Goal: Transaction & Acquisition: Purchase product/service

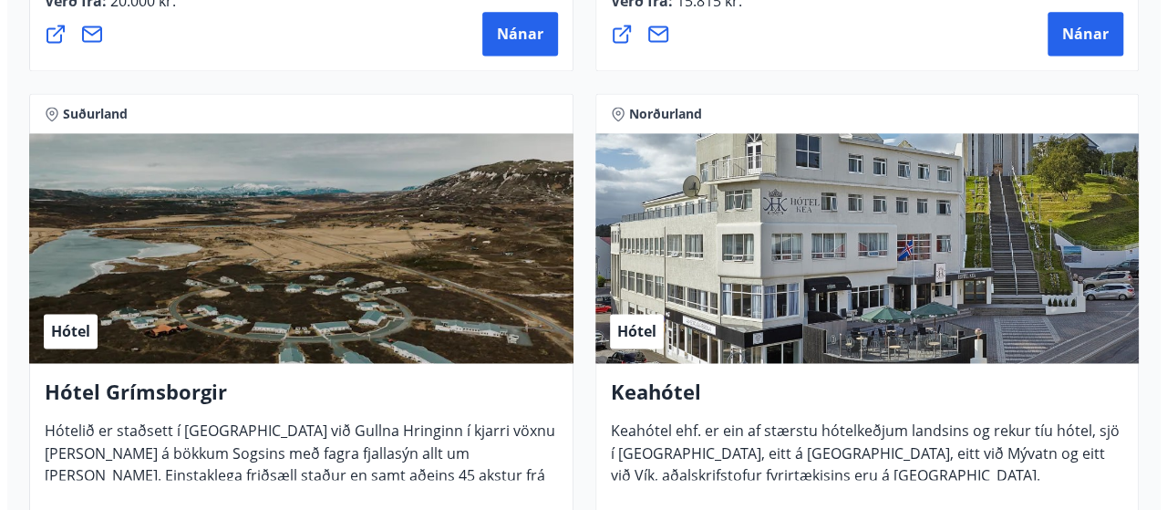
scroll to position [1368, 0]
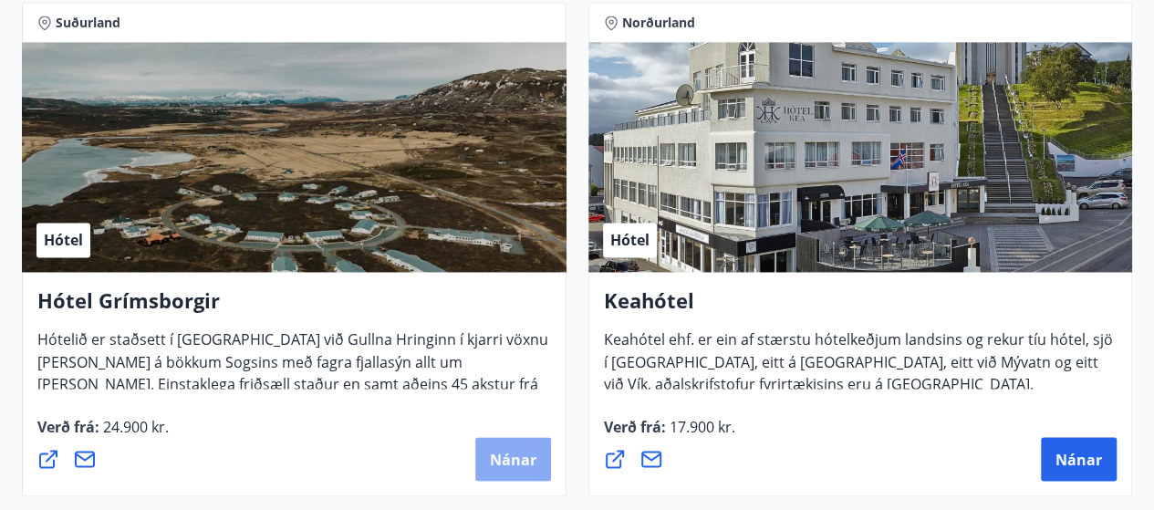
click at [498, 461] on span "Nánar" at bounding box center [513, 459] width 47 height 20
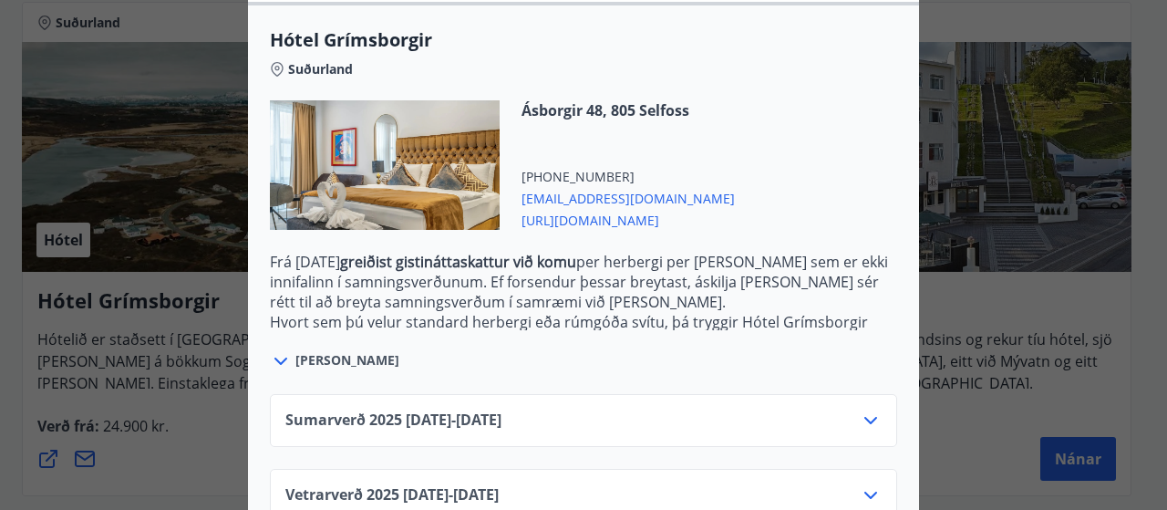
scroll to position [529, 0]
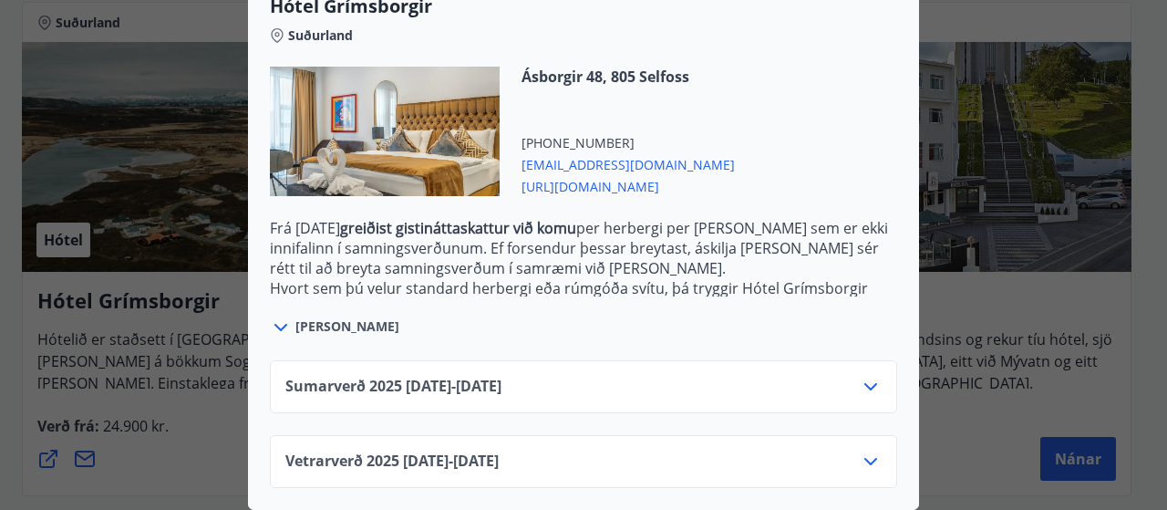
click at [865, 450] on icon at bounding box center [871, 461] width 22 height 22
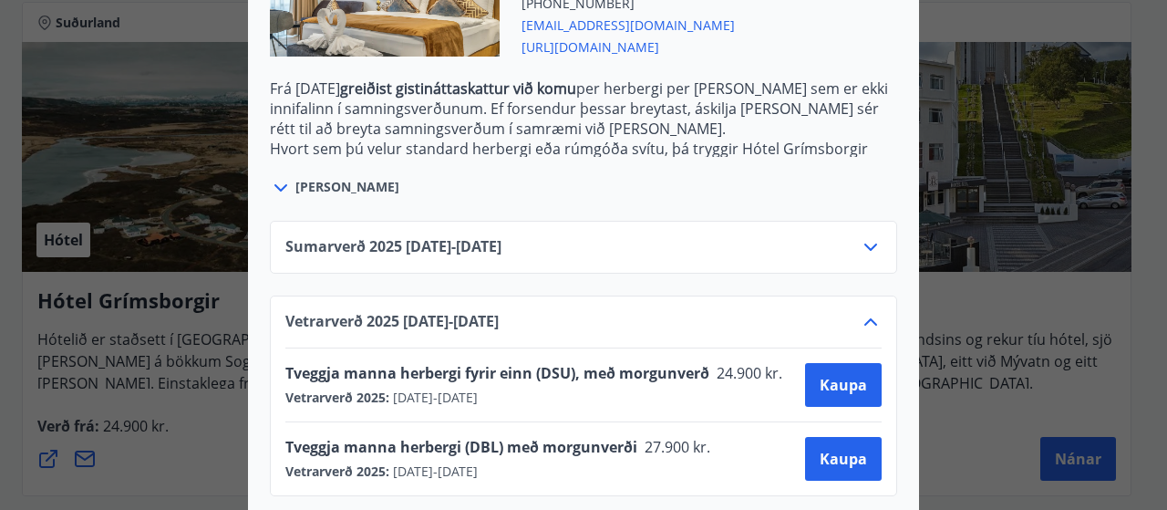
scroll to position [677, 0]
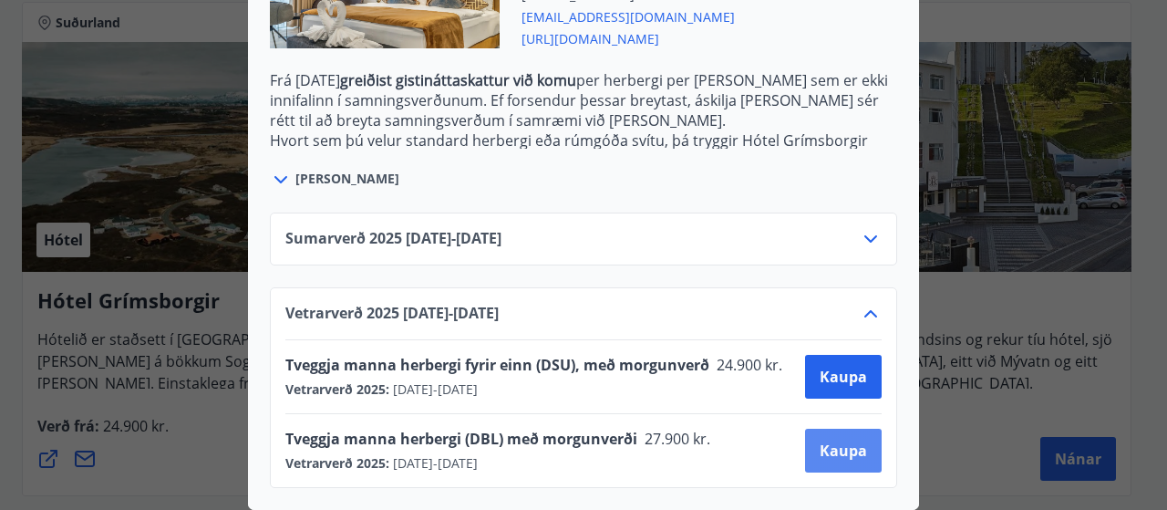
click at [839, 440] on span "Kaupa" at bounding box center [843, 450] width 47 height 20
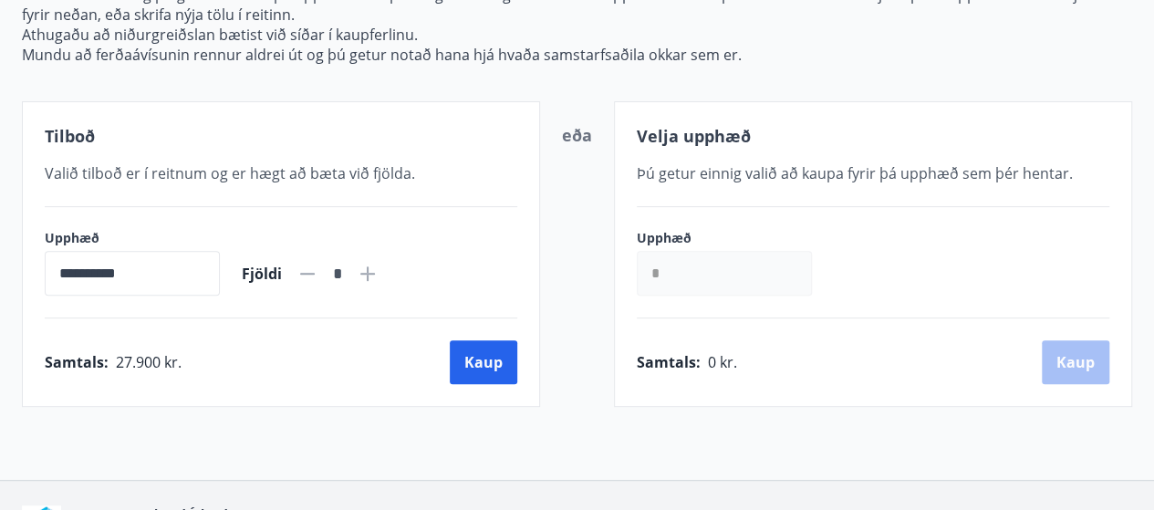
scroll to position [112, 0]
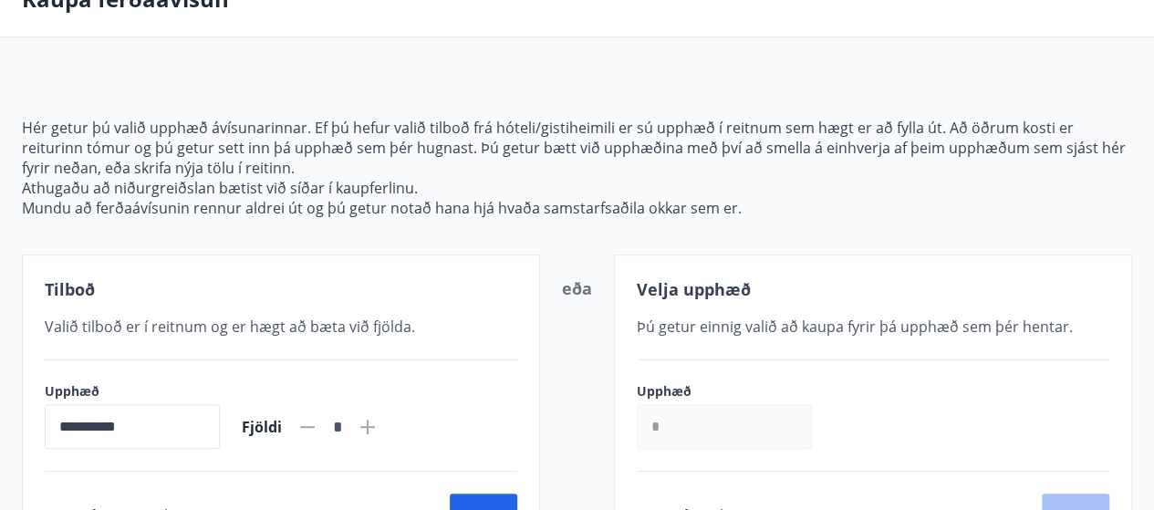
click at [378, 419] on icon at bounding box center [368, 427] width 22 height 22
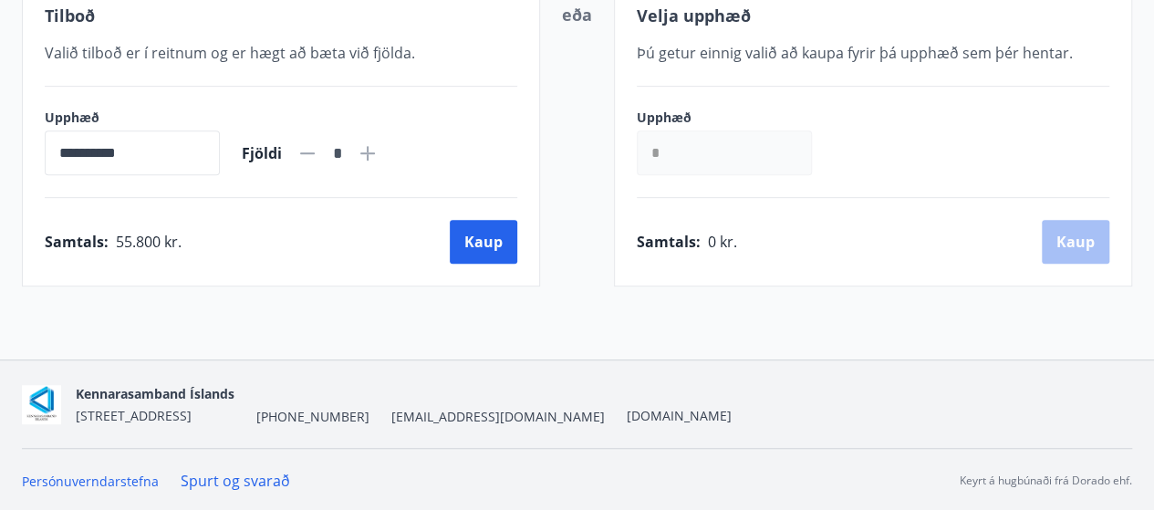
click at [318, 150] on icon at bounding box center [307, 153] width 22 height 22
type input "*"
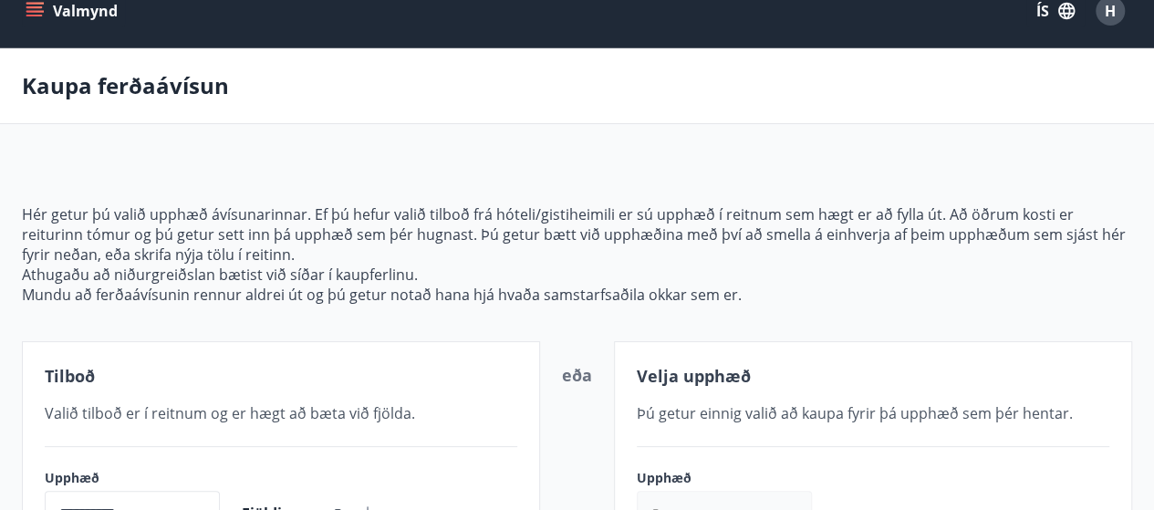
scroll to position [21, 0]
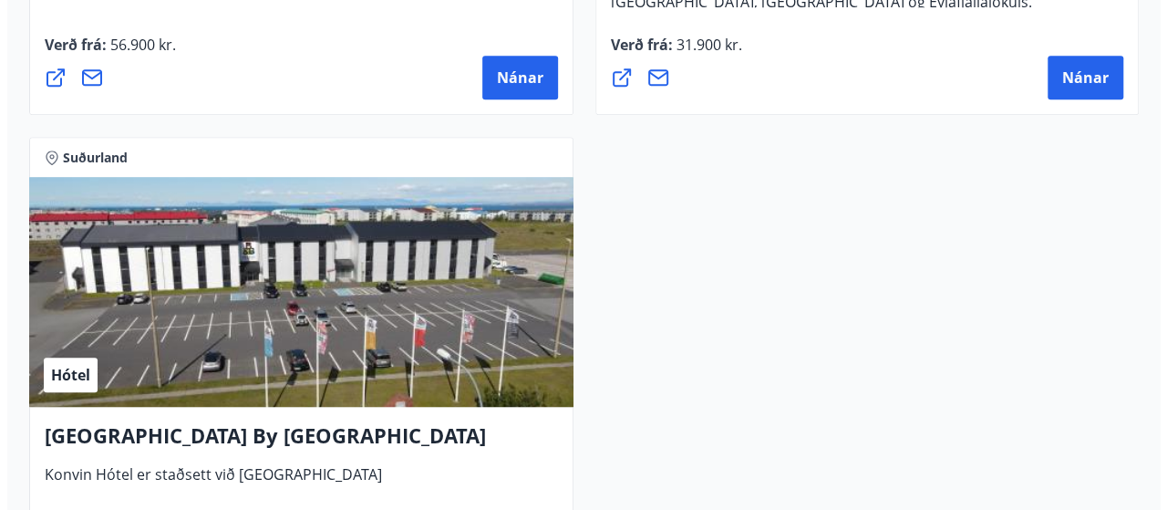
scroll to position [7609, 0]
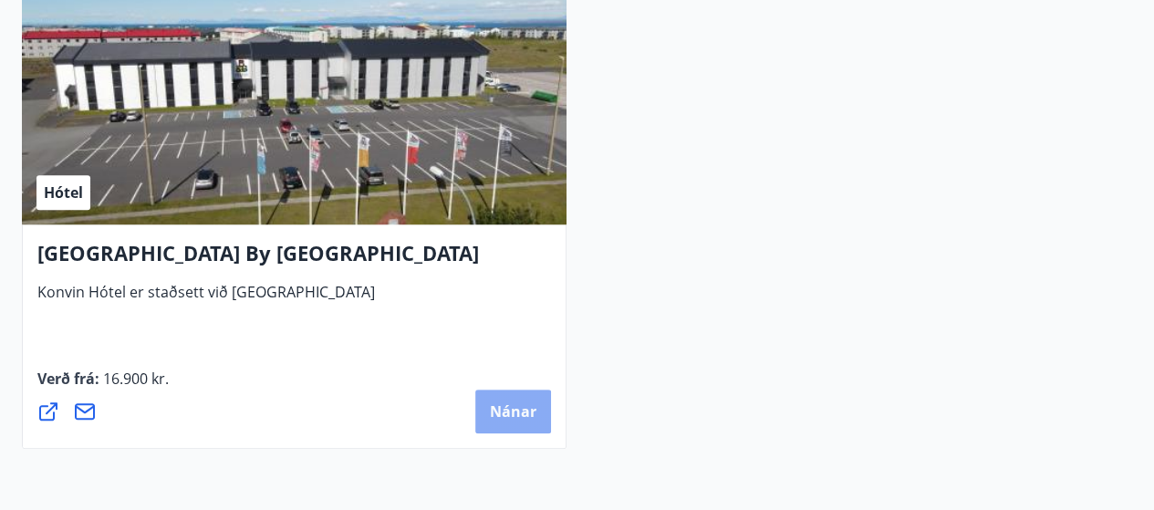
click at [517, 401] on span "Nánar" at bounding box center [513, 411] width 47 height 20
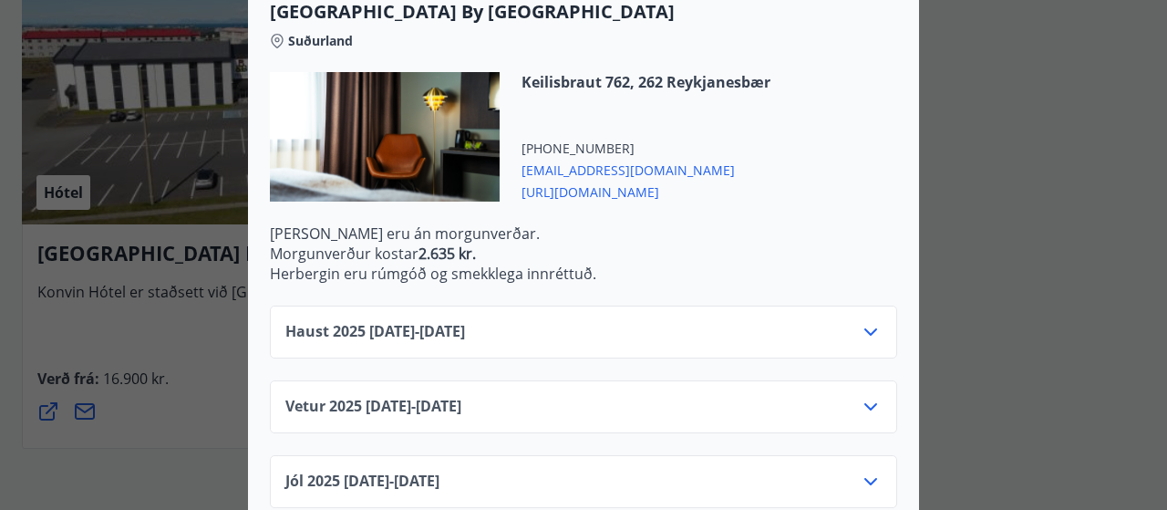
scroll to position [547, 0]
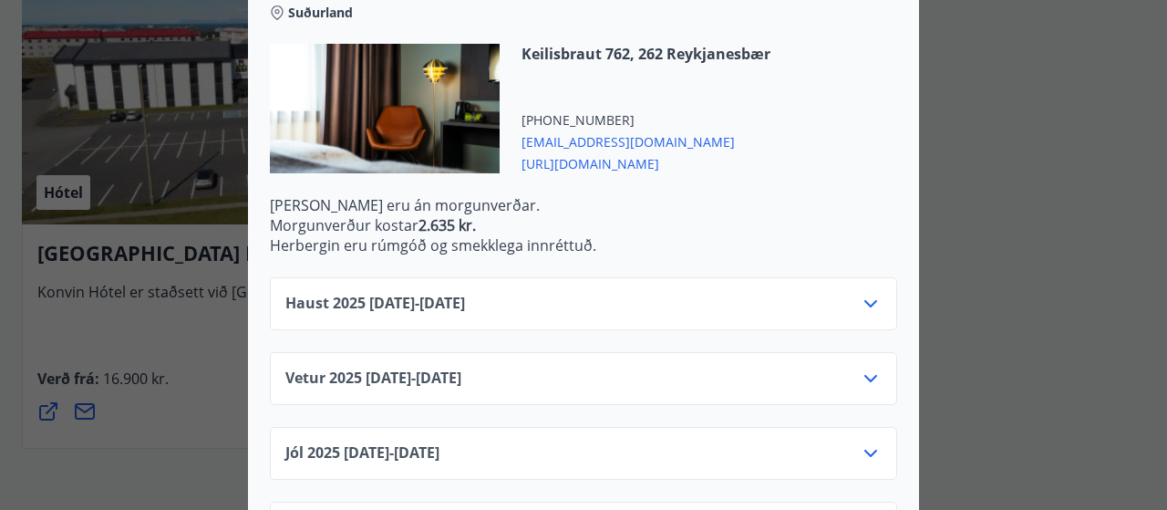
click at [860, 374] on icon at bounding box center [871, 378] width 22 height 22
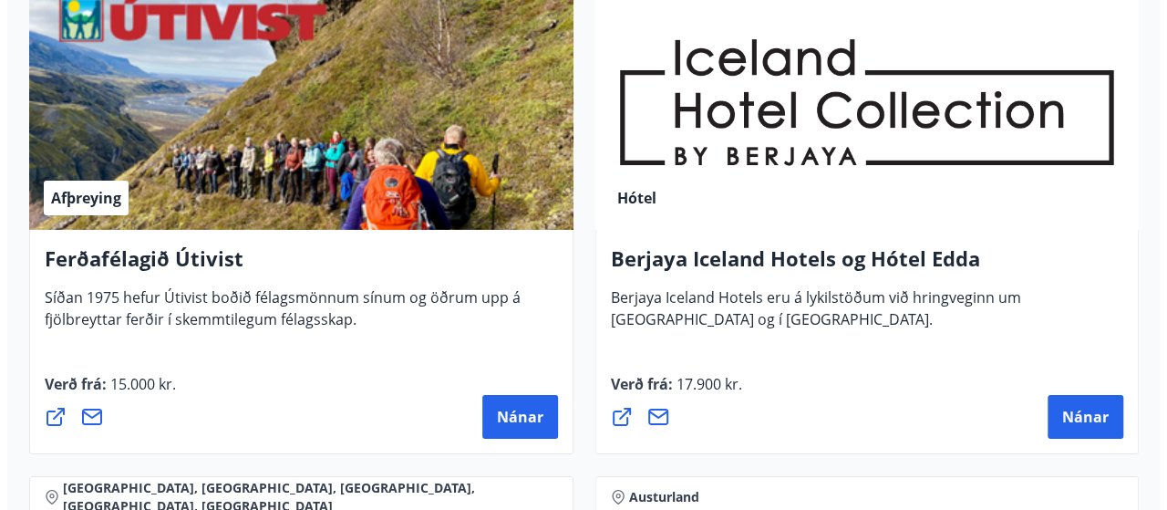
scroll to position [3049, 0]
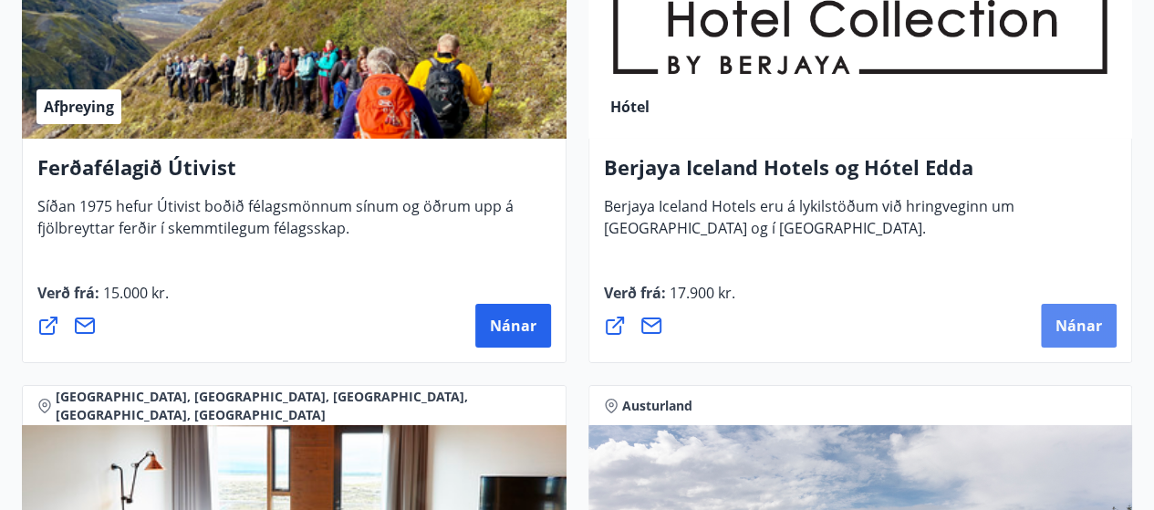
click at [1069, 318] on span "Nánar" at bounding box center [1078, 326] width 47 height 20
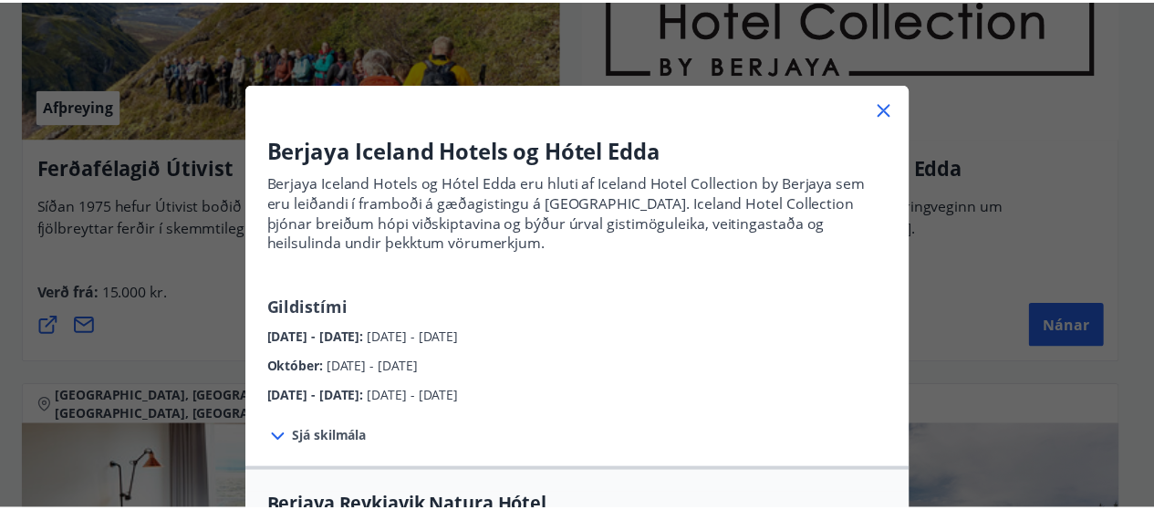
scroll to position [0, 0]
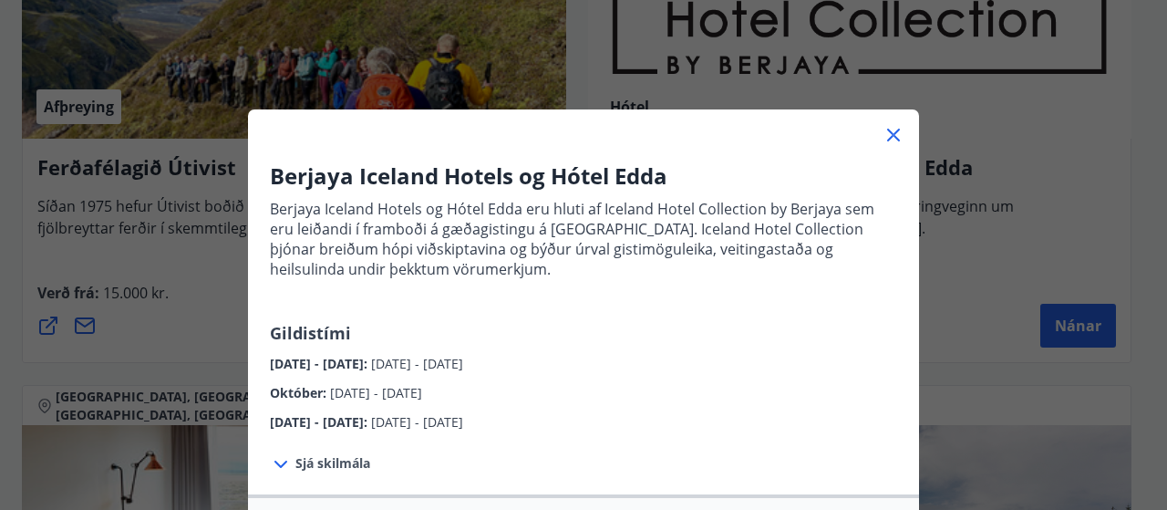
click at [883, 134] on icon at bounding box center [894, 135] width 22 height 22
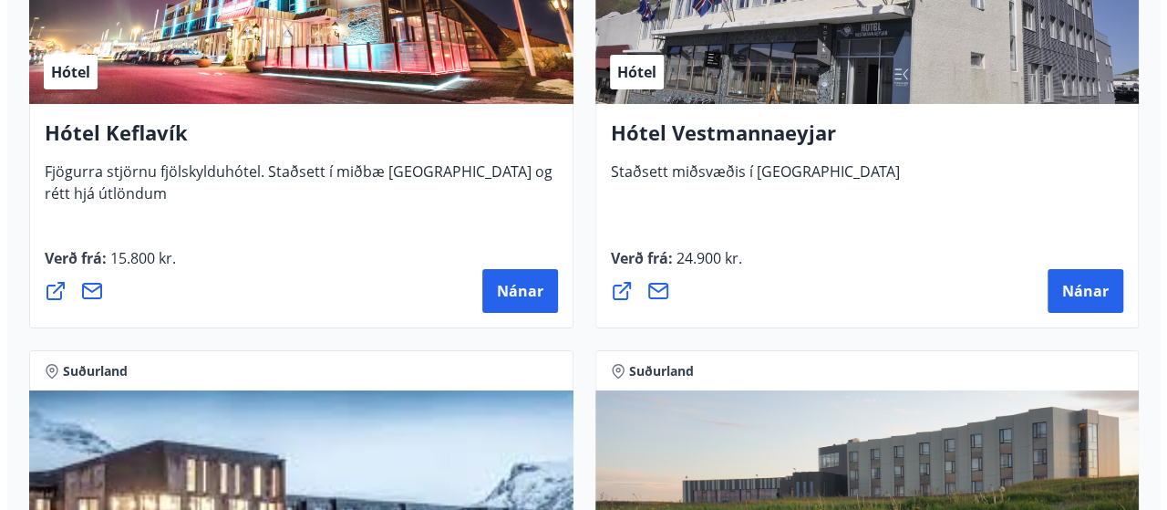
scroll to position [6606, 0]
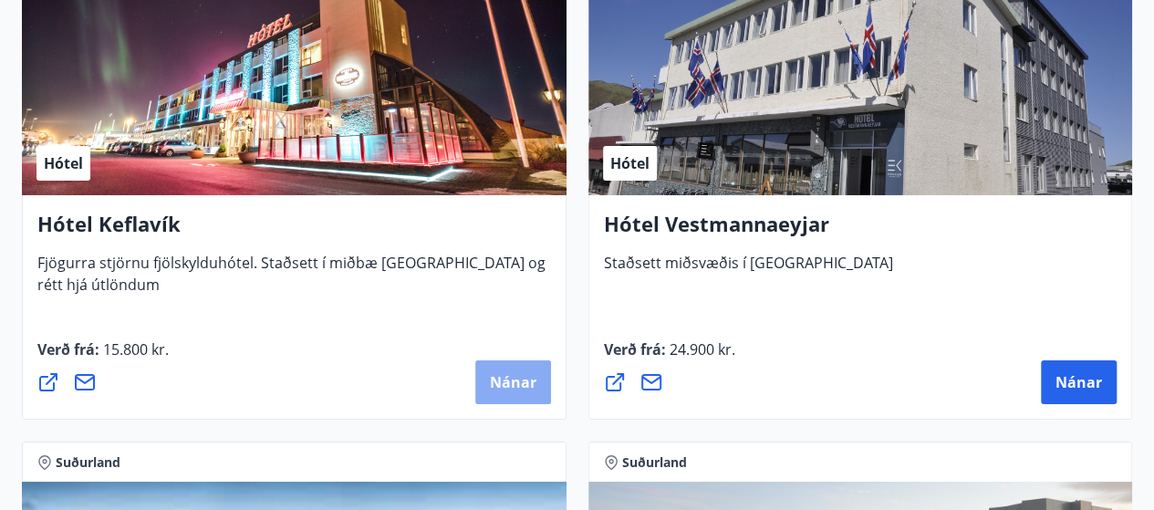
click at [505, 376] on span "Nánar" at bounding box center [513, 382] width 47 height 20
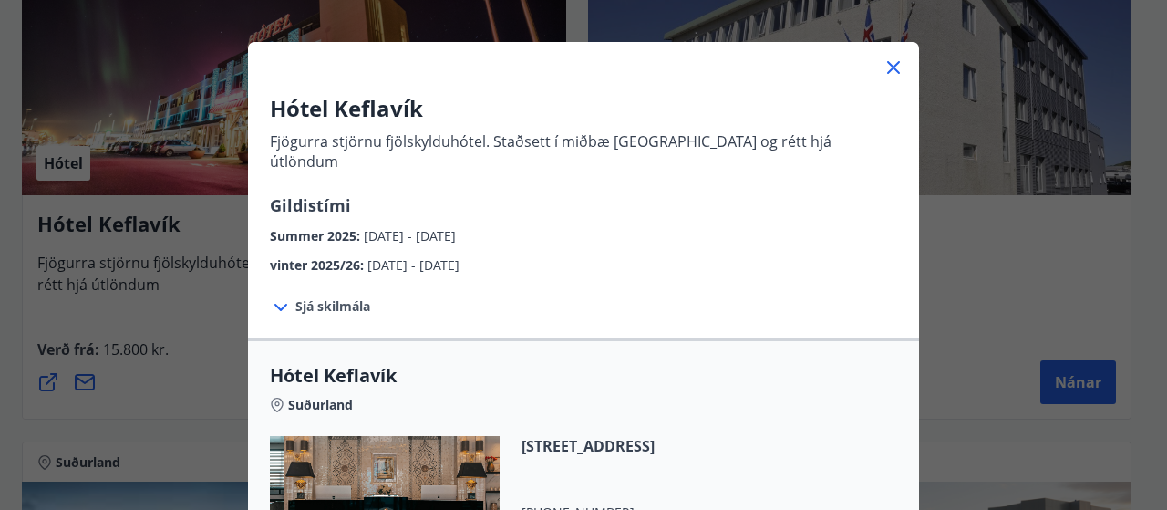
scroll to position [91, 0]
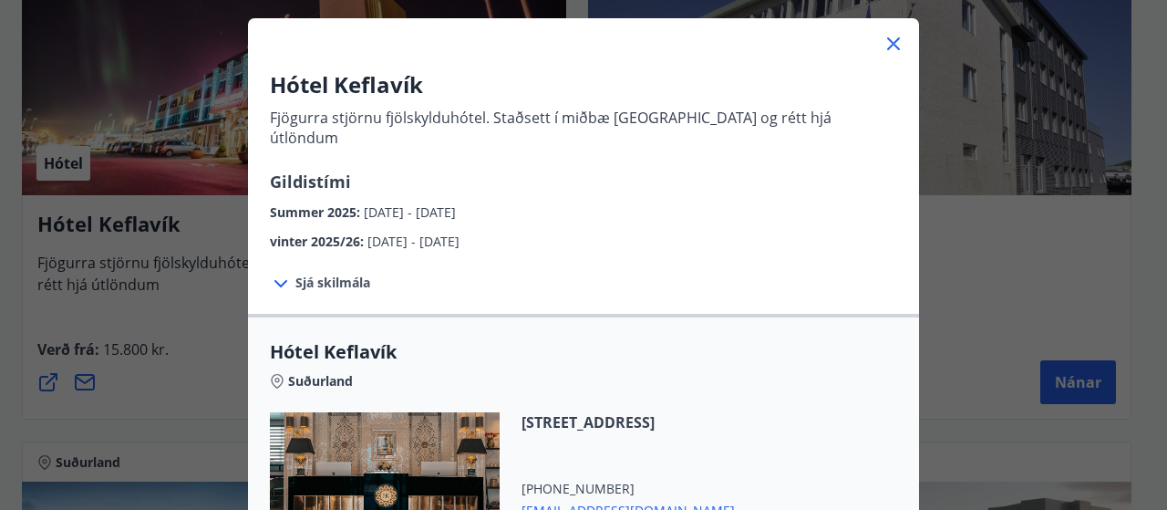
click at [299, 274] on span "Sjá skilmála" at bounding box center [332, 283] width 75 height 18
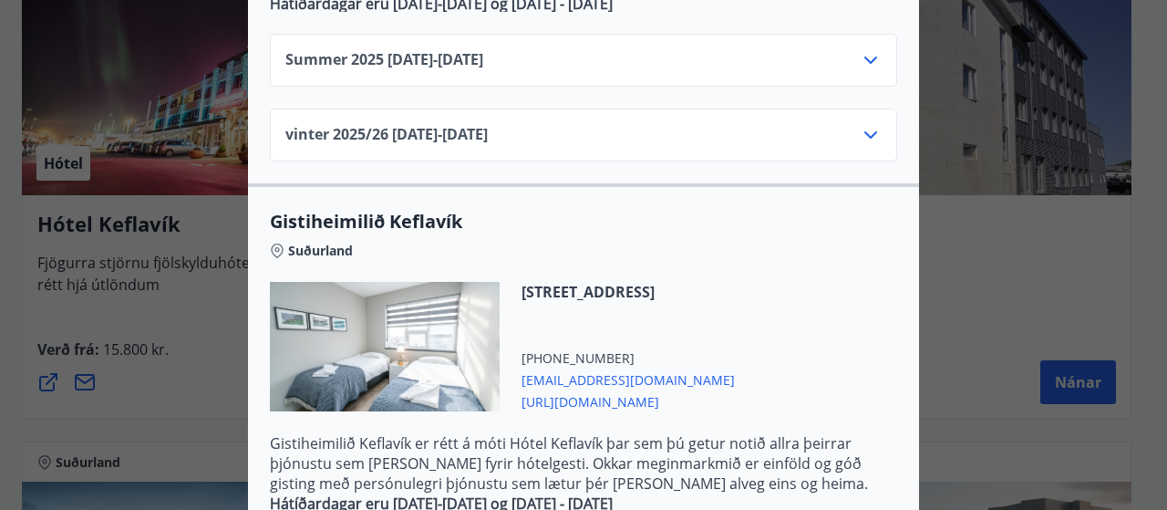
scroll to position [743, 0]
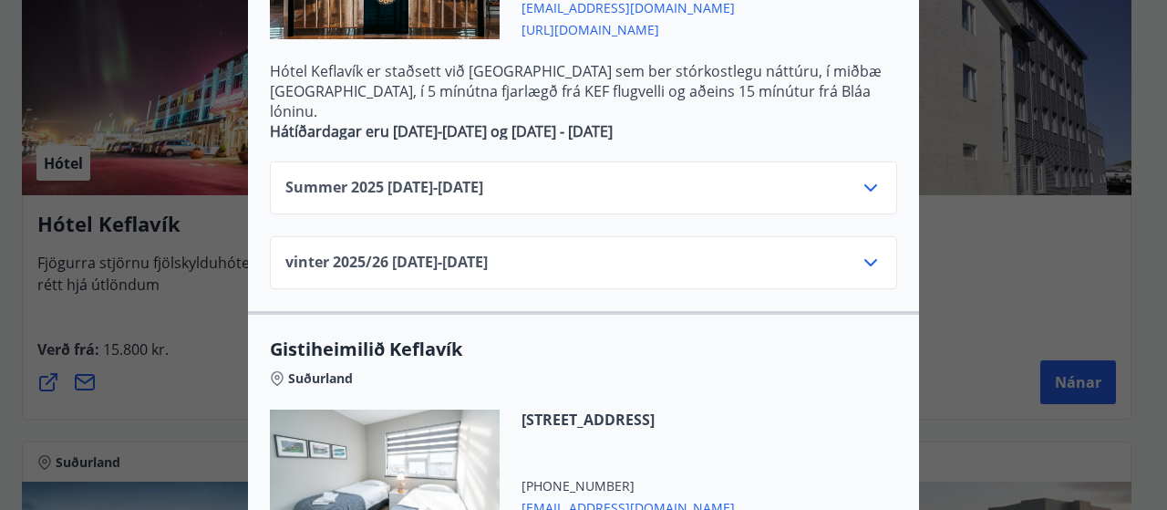
click at [866, 252] on icon at bounding box center [871, 263] width 22 height 22
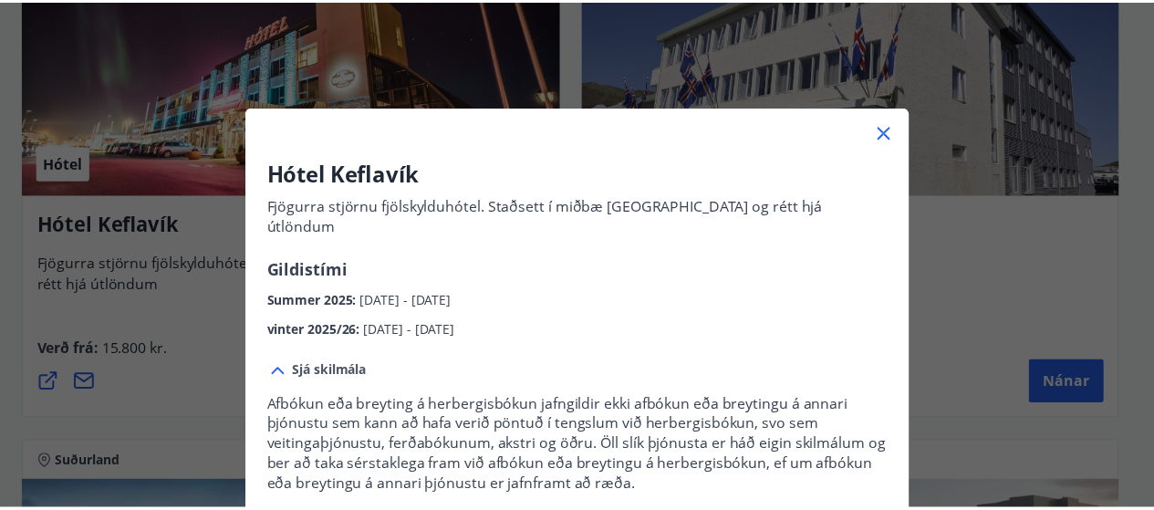
scroll to position [0, 0]
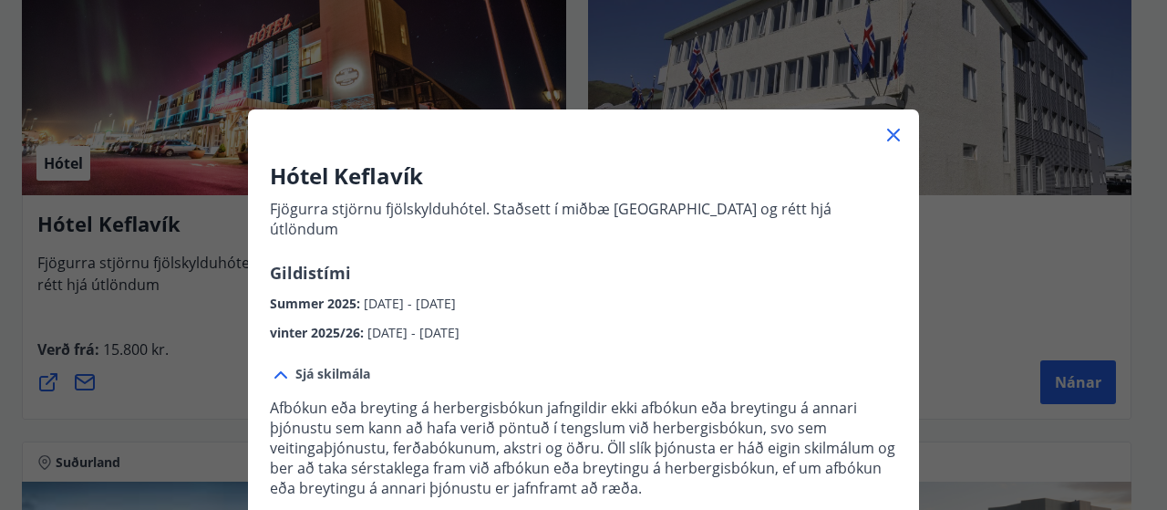
click at [890, 137] on icon at bounding box center [894, 135] width 22 height 22
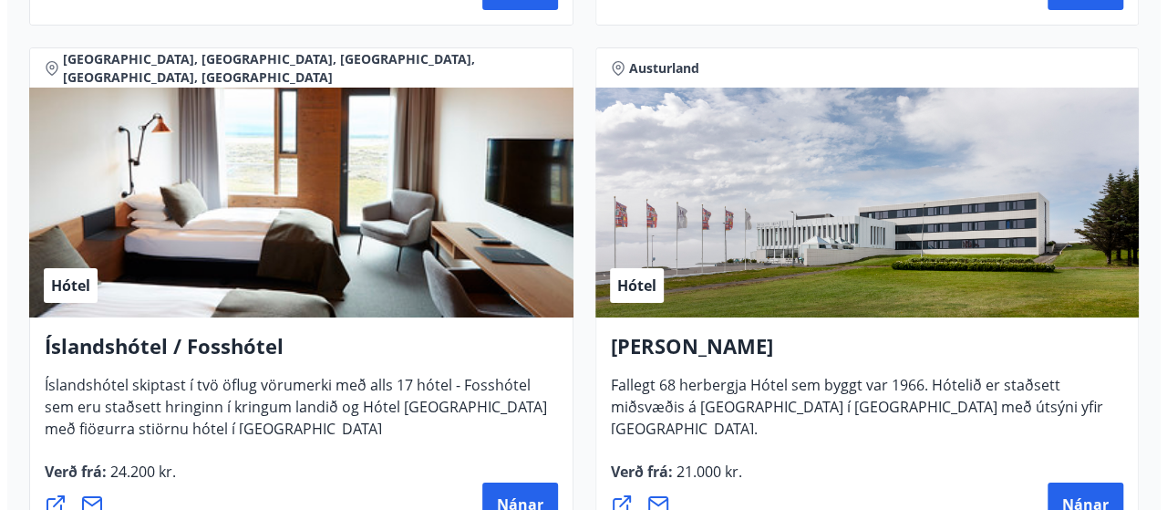
scroll to position [3414, 0]
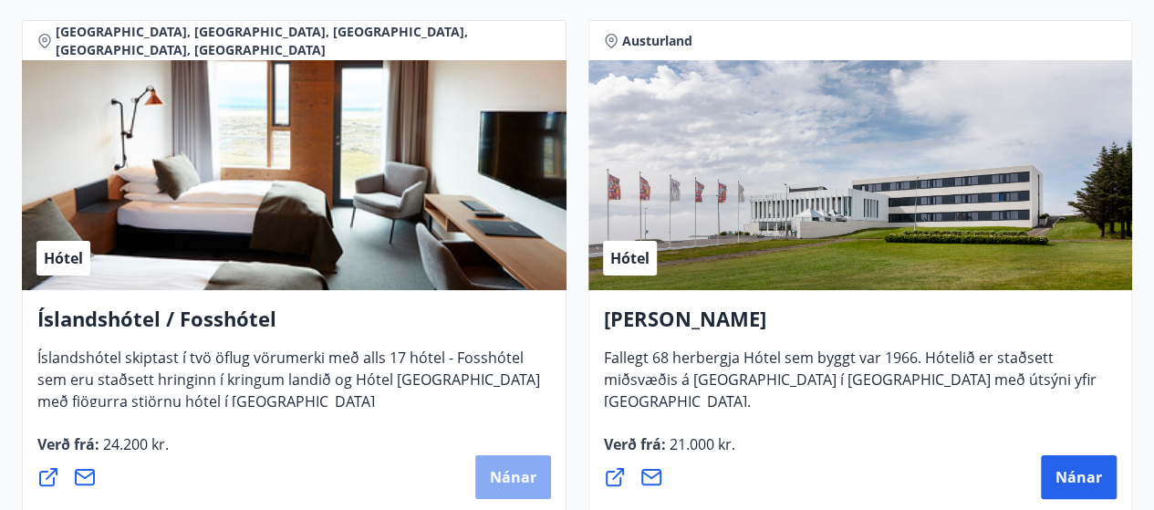
click at [518, 473] on span "Nánar" at bounding box center [513, 477] width 47 height 20
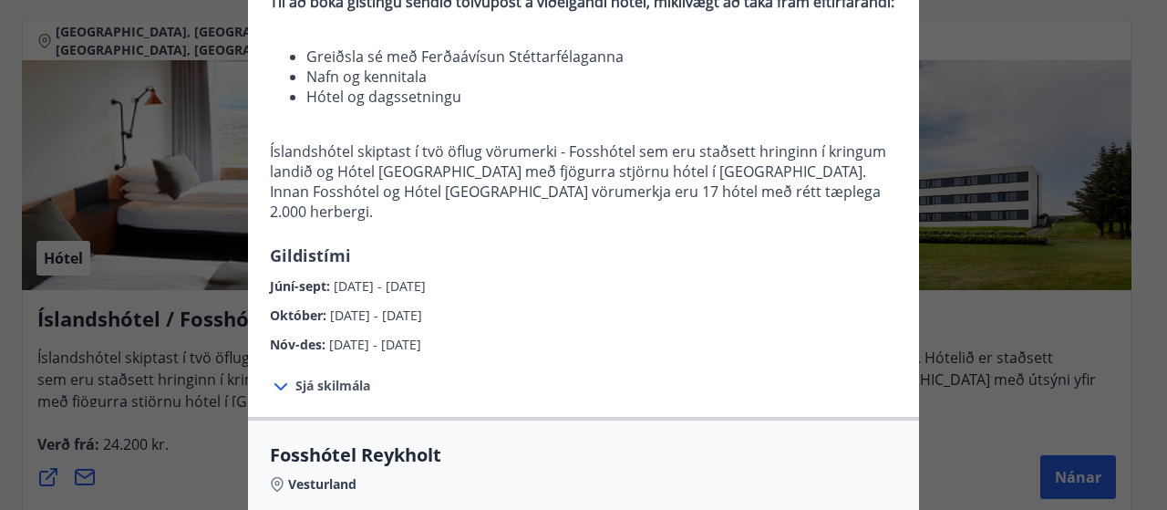
scroll to position [274, 0]
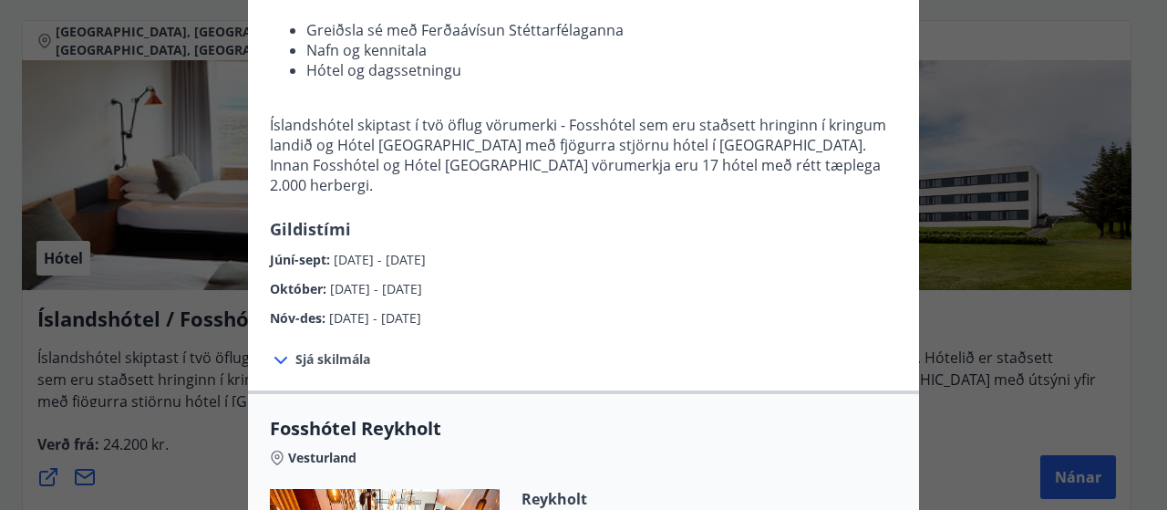
click at [328, 350] on span "Sjá skilmála" at bounding box center [332, 359] width 75 height 18
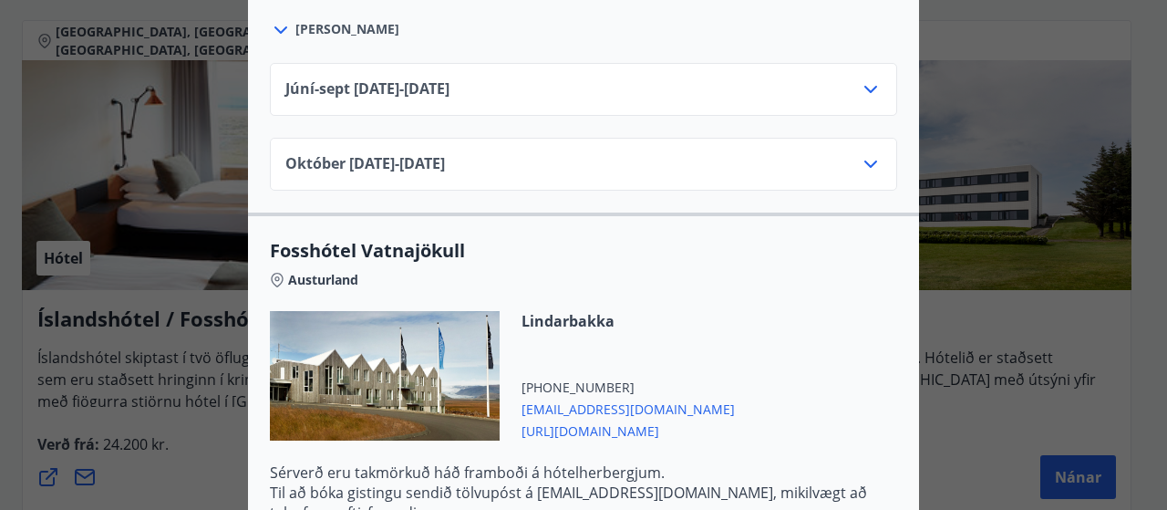
scroll to position [4651, 0]
